Goal: Task Accomplishment & Management: Manage account settings

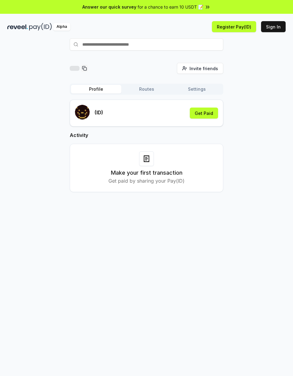
click at [208, 113] on button "Get Paid" at bounding box center [204, 113] width 28 height 11
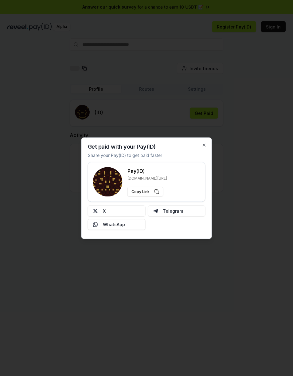
click at [206, 143] on icon "button" at bounding box center [204, 145] width 5 height 5
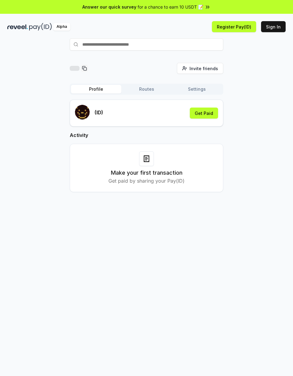
click at [191, 43] on input "text" at bounding box center [146, 44] width 153 height 12
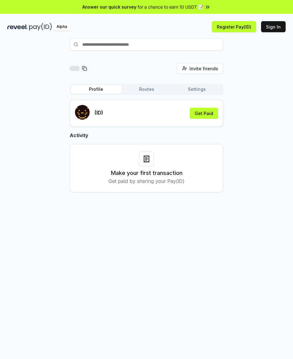
click at [208, 114] on button "Get Paid" at bounding box center [204, 113] width 28 height 11
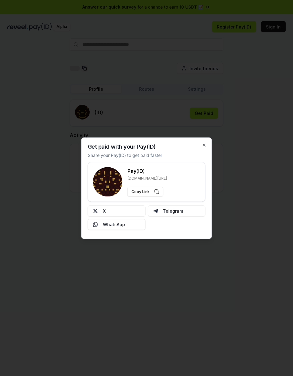
click at [154, 193] on button "Copy Link" at bounding box center [145, 192] width 36 height 10
click at [209, 141] on div "Get paid with your Pay(ID) Share your Pay(ID) to get paid faster Pay(ID) reveel…" at bounding box center [146, 188] width 130 height 102
click at [158, 189] on button "Copy Link" at bounding box center [145, 192] width 36 height 10
click at [205, 143] on icon "button" at bounding box center [204, 145] width 5 height 5
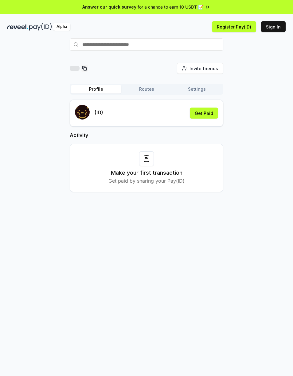
click at [154, 98] on div "Profile Routes Settings (ID) Get Paid Activity Make your first transaction Get …" at bounding box center [146, 143] width 153 height 118
click at [156, 92] on button "Routes" at bounding box center [146, 89] width 50 height 9
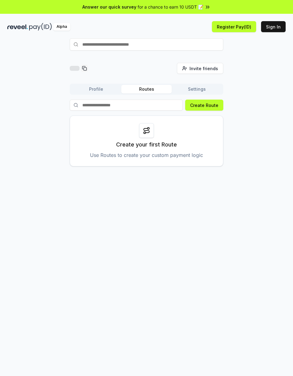
click at [192, 89] on button "Settings" at bounding box center [196, 89] width 50 height 9
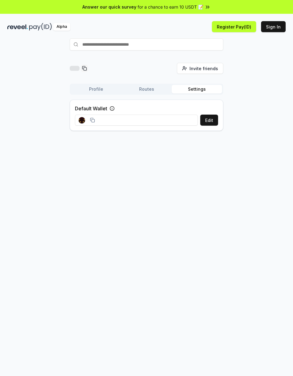
click at [112, 91] on button "Profile" at bounding box center [96, 89] width 50 height 9
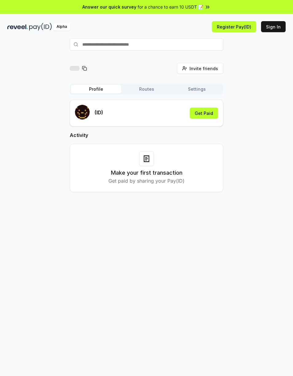
click at [238, 30] on button "Register Pay(ID)" at bounding box center [234, 26] width 44 height 11
click at [274, 29] on button "Sign In" at bounding box center [273, 26] width 25 height 11
click at [210, 113] on button "Get Paid" at bounding box center [204, 113] width 28 height 11
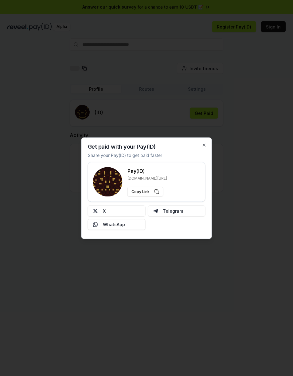
click at [242, 118] on div at bounding box center [146, 188] width 293 height 376
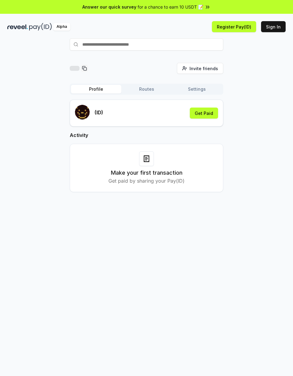
click at [198, 164] on div "Make your first transaction Get paid by sharing your Pay(ID)" at bounding box center [146, 168] width 138 height 33
click at [146, 155] on icon at bounding box center [146, 158] width 7 height 7
click at [156, 163] on div "Make your first transaction Get paid by sharing your Pay(ID)" at bounding box center [146, 168] width 138 height 33
click at [155, 163] on div "Make your first transaction Get paid by sharing your Pay(ID)" at bounding box center [146, 168] width 138 height 33
click at [156, 157] on div "Make your first transaction Get paid by sharing your Pay(ID)" at bounding box center [146, 168] width 138 height 33
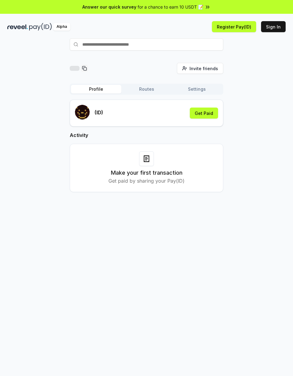
click at [156, 157] on div "Make your first transaction Get paid by sharing your Pay(ID)" at bounding box center [146, 168] width 138 height 33
click at [170, 165] on div "Make your first transaction Get paid by sharing your Pay(ID)" at bounding box center [146, 168] width 138 height 33
click at [278, 28] on button "Sign In" at bounding box center [273, 26] width 25 height 11
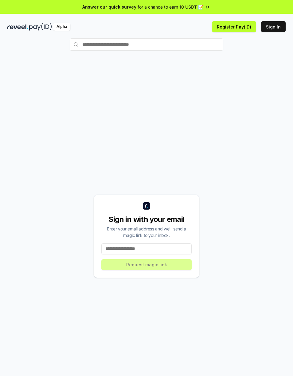
click at [176, 245] on input at bounding box center [146, 249] width 90 height 11
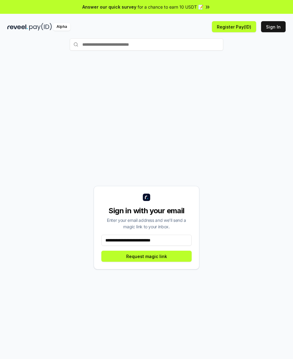
type input "**********"
click at [173, 255] on button "Request magic link" at bounding box center [146, 256] width 90 height 11
